Goal: Task Accomplishment & Management: Use online tool/utility

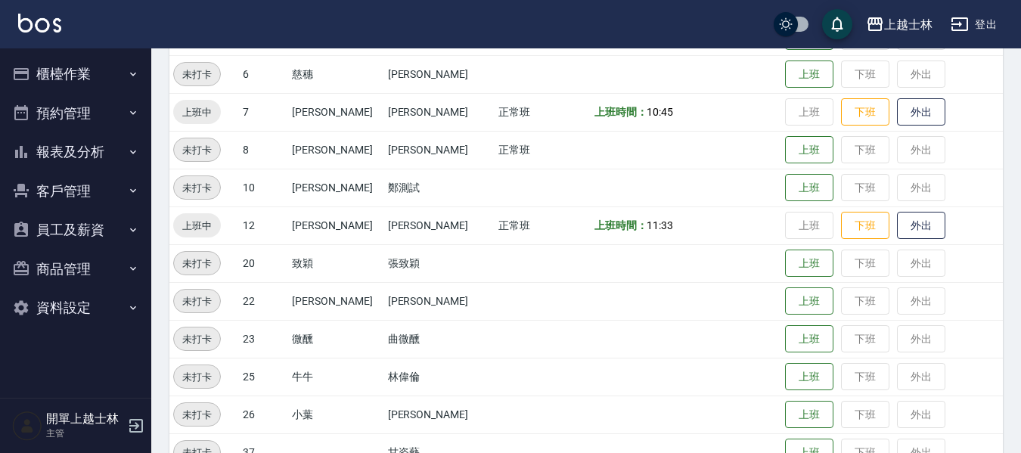
scroll to position [303, 0]
click at [88, 71] on button "櫃檯作業" at bounding box center [75, 73] width 139 height 39
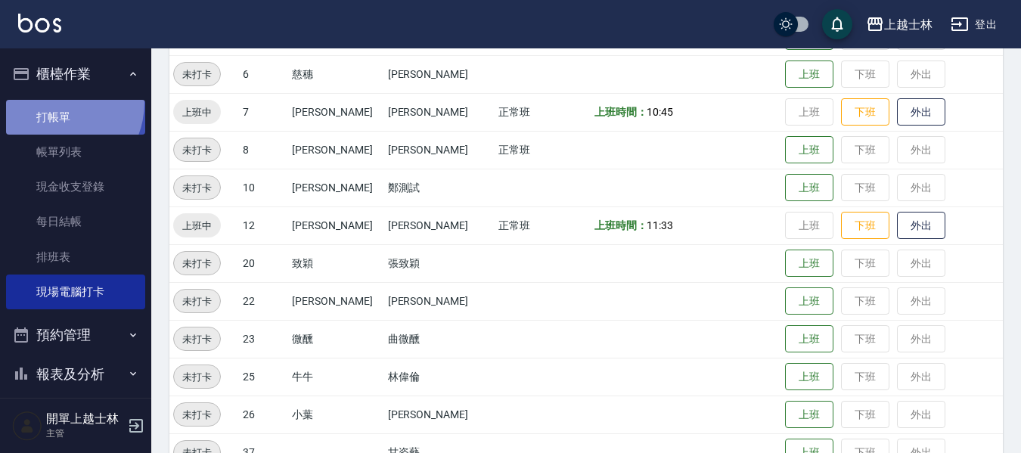
click at [52, 102] on link "打帳單" at bounding box center [75, 117] width 139 height 35
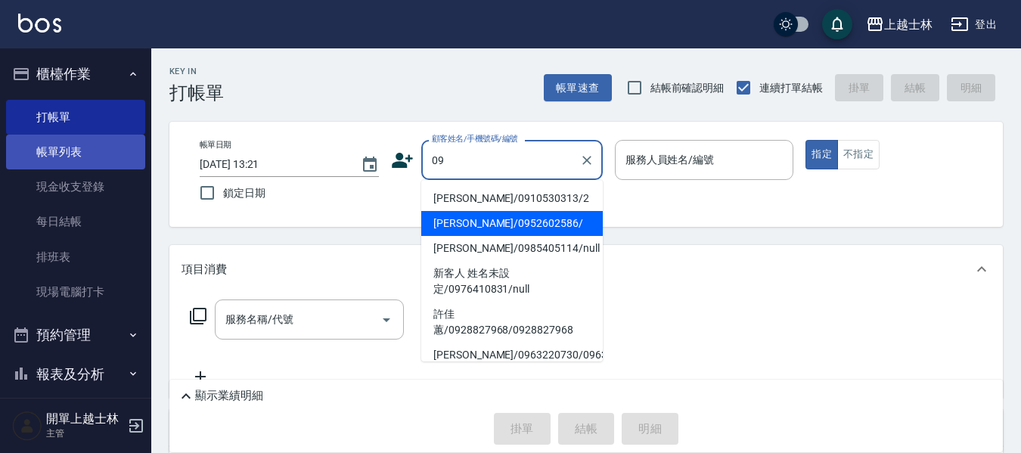
type input "哲哲/0952602586/"
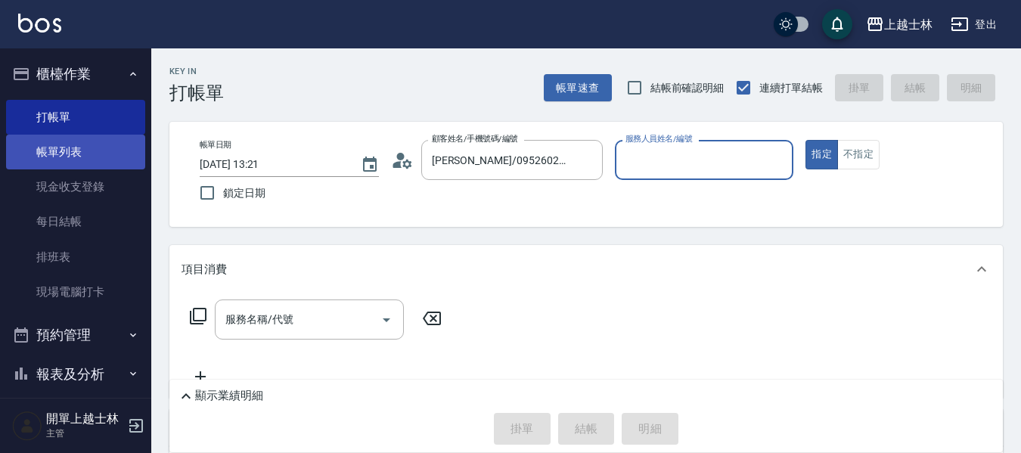
type input "哲哲-12"
click at [806, 140] on button "指定" at bounding box center [822, 154] width 33 height 29
type button "true"
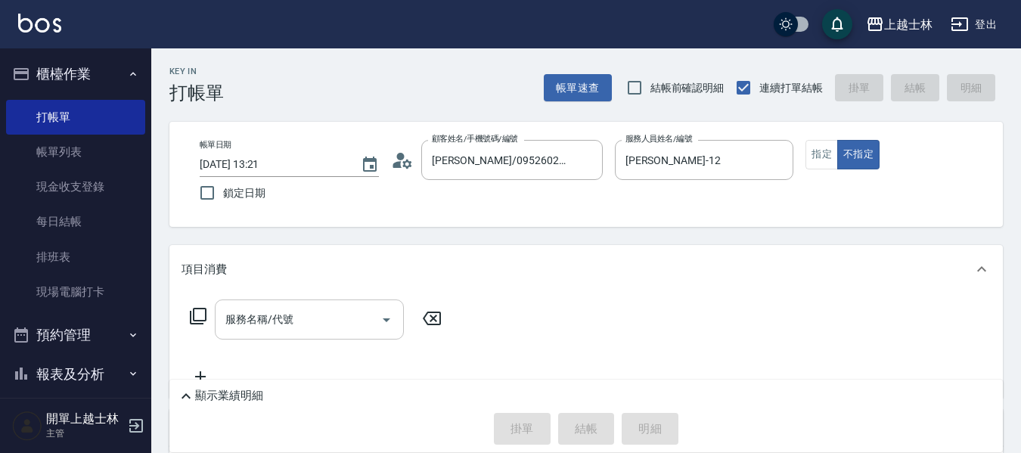
click at [254, 322] on div "服務名稱/代號 服務名稱/代號" at bounding box center [309, 320] width 189 height 40
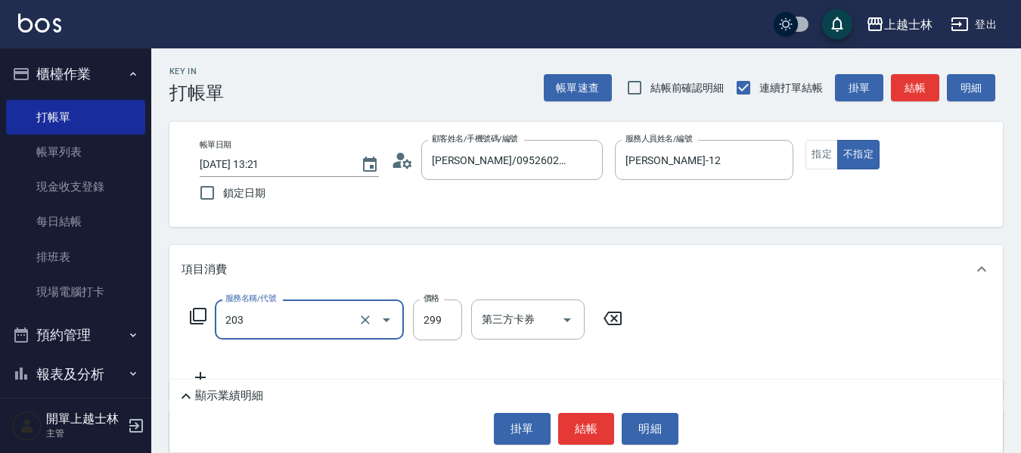
type input "B級洗+剪(203)"
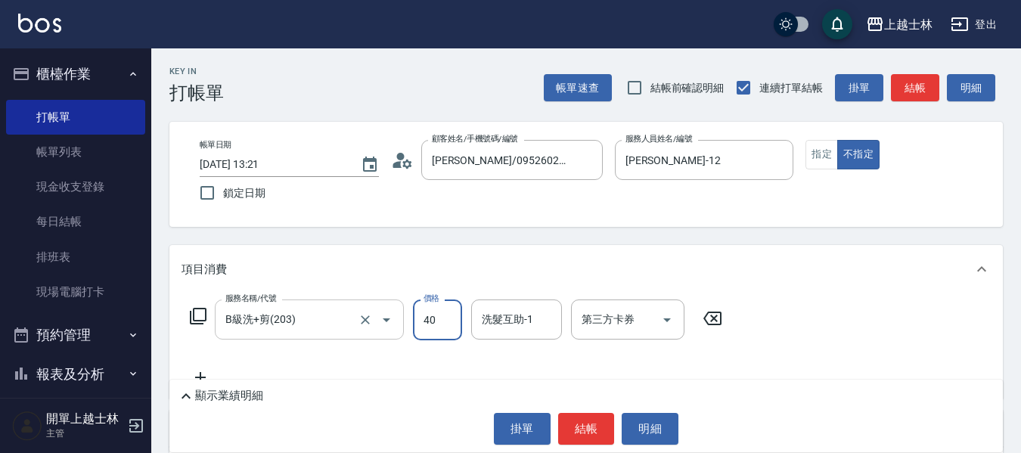
type input "400"
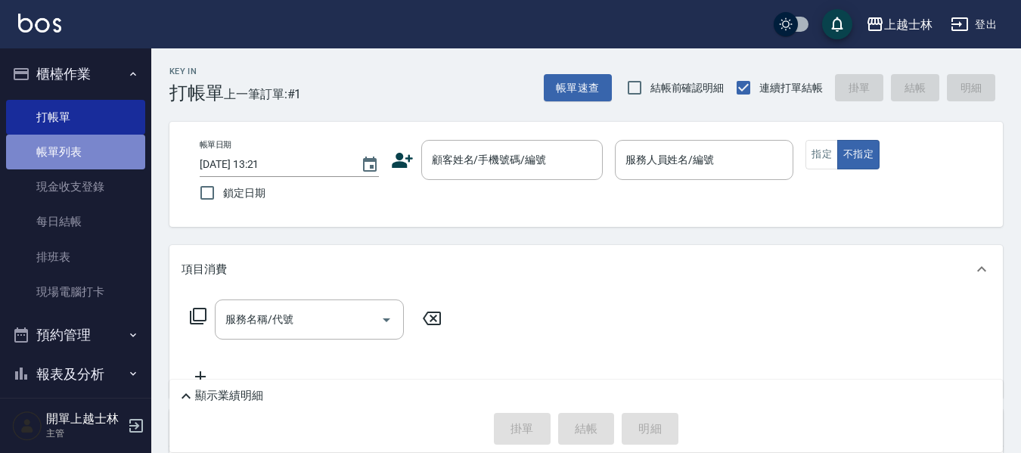
click at [86, 154] on link "帳單列表" at bounding box center [75, 152] width 139 height 35
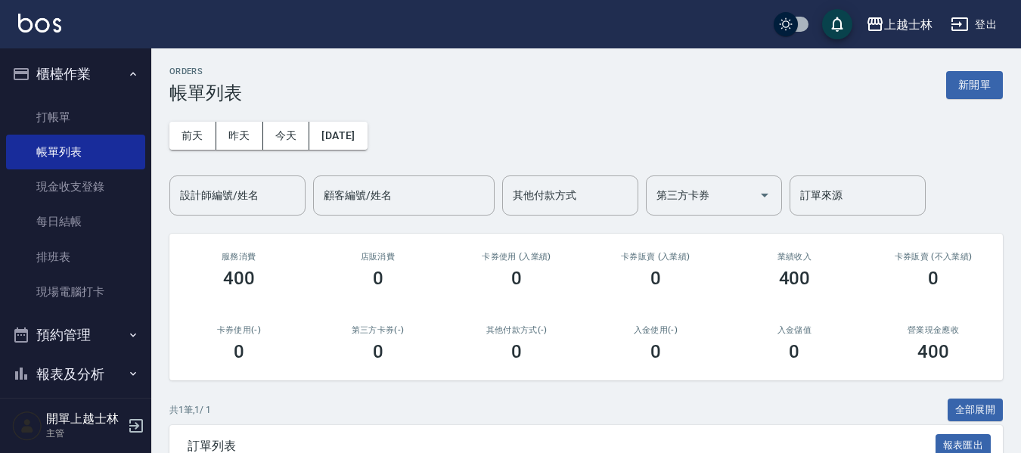
scroll to position [76, 0]
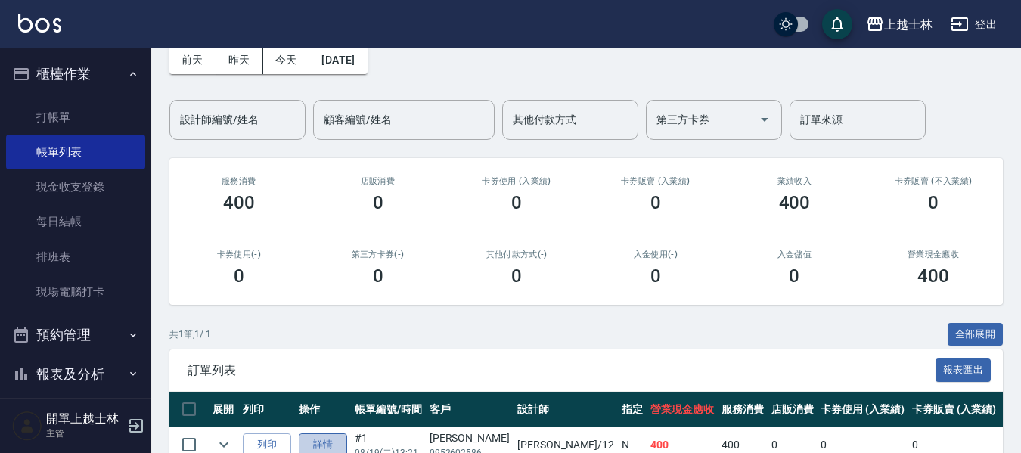
click at [320, 433] on link "詳情" at bounding box center [323, 444] width 48 height 23
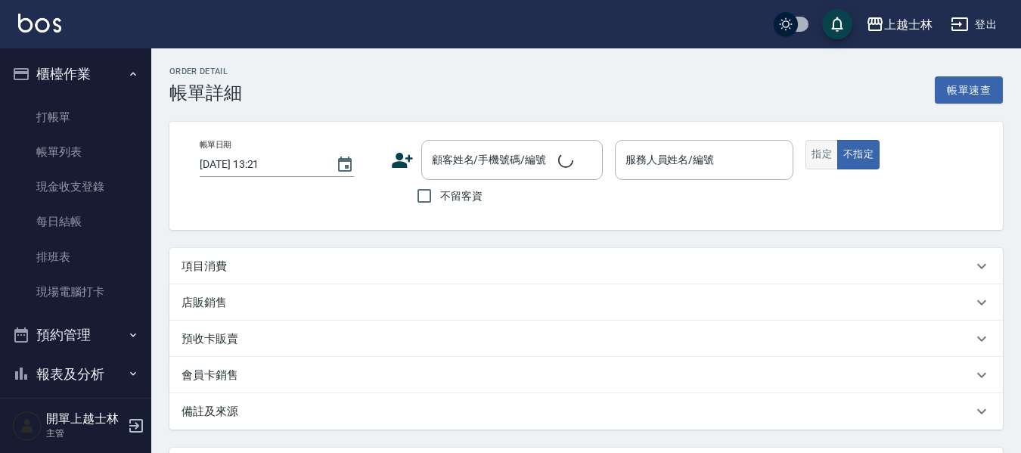
type input "哲哲-12"
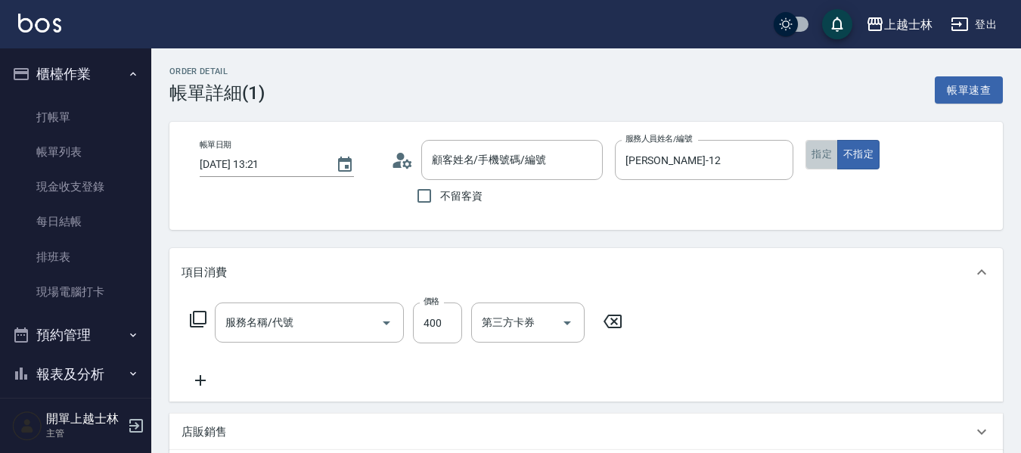
click at [820, 149] on button "指定" at bounding box center [822, 154] width 33 height 29
type input "哲哲/0952602586/"
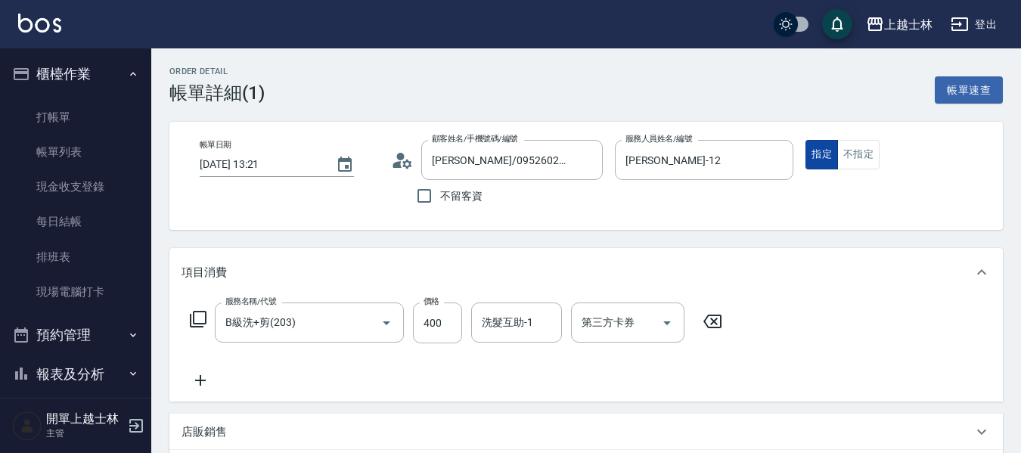
type input "B級洗+剪(203)"
type button "true"
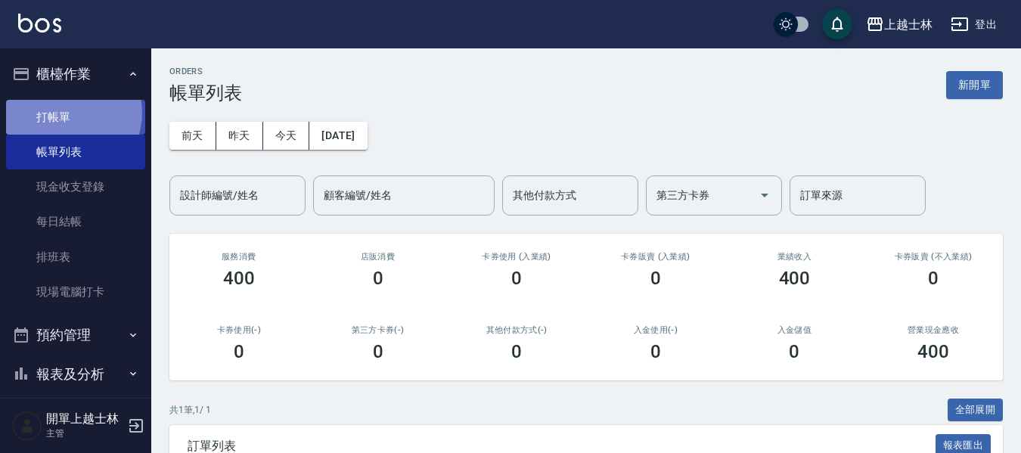
click at [70, 113] on link "打帳單" at bounding box center [75, 117] width 139 height 35
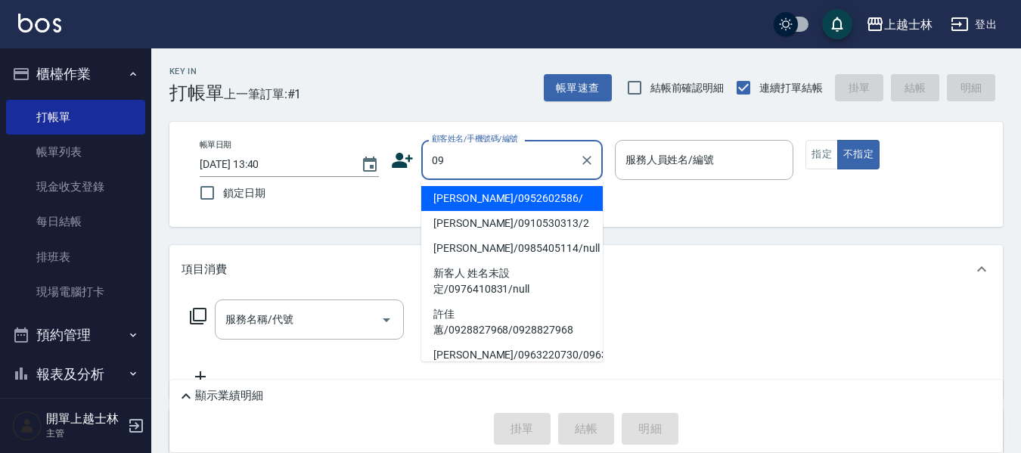
type input "哲哲/0952602586/"
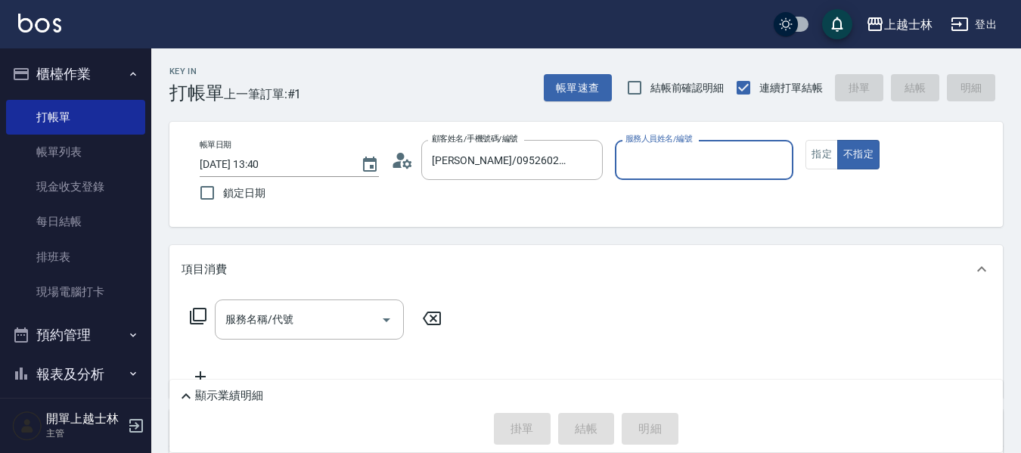
type input "哲哲-12"
click at [837, 140] on button "不指定" at bounding box center [858, 154] width 42 height 29
type button "false"
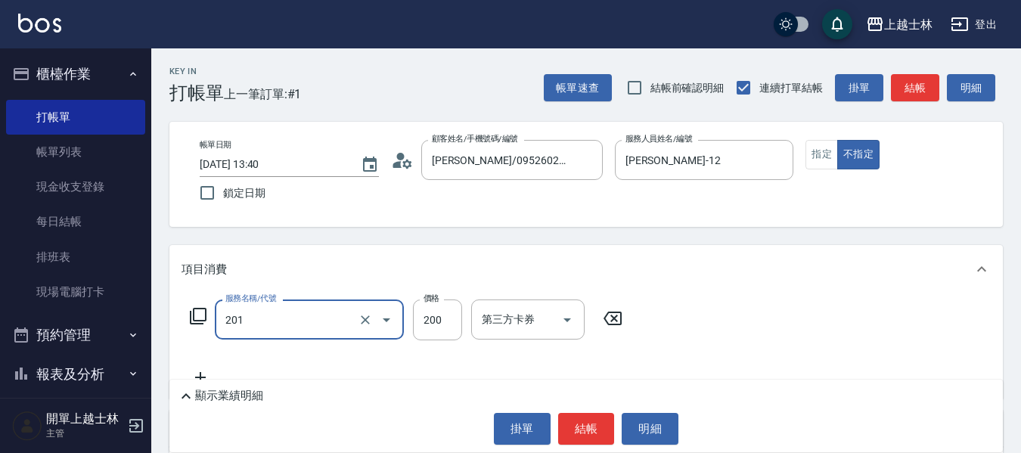
type input "B級單剪(201)"
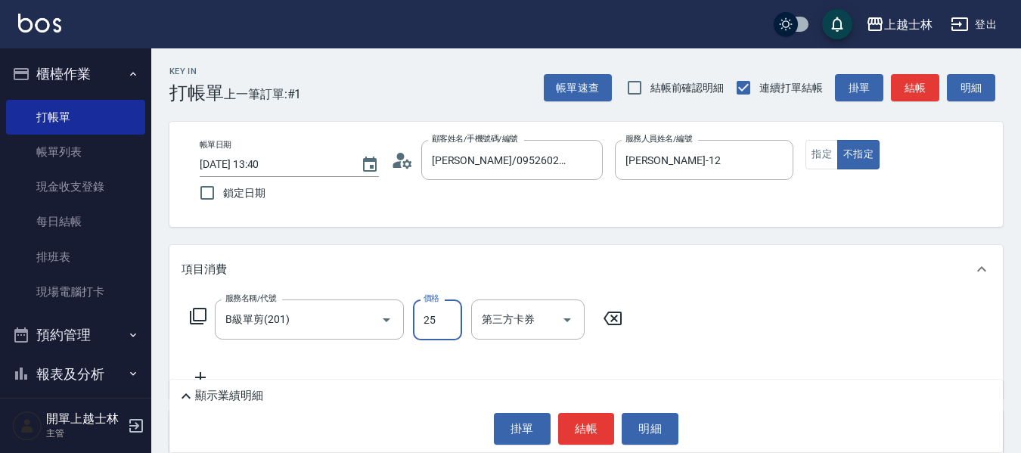
type input "250"
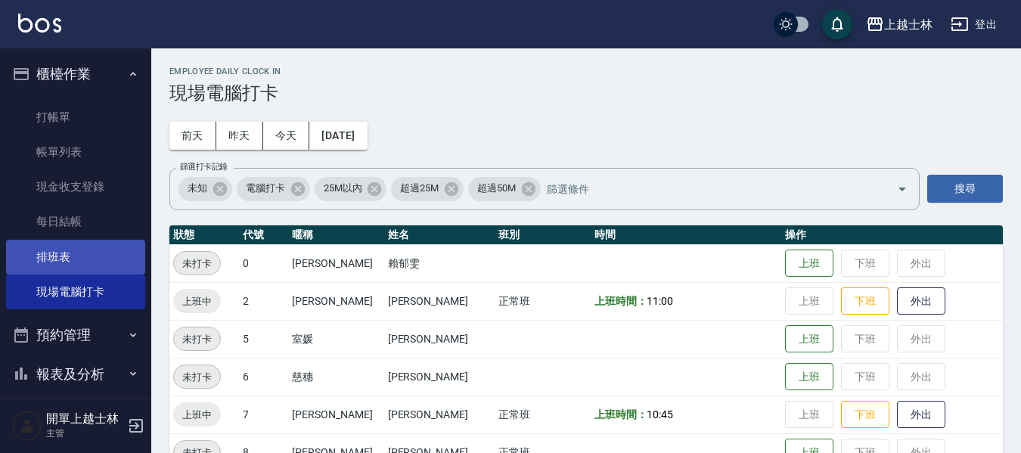
click at [55, 258] on link "排班表" at bounding box center [75, 257] width 139 height 35
